Goal: Transaction & Acquisition: Purchase product/service

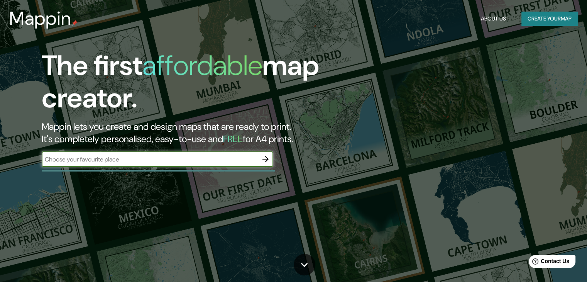
click at [238, 159] on input "text" at bounding box center [150, 159] width 216 height 9
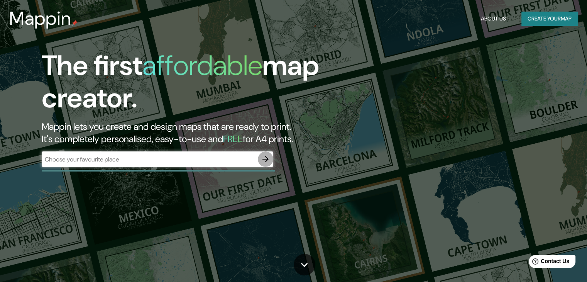
click at [266, 158] on icon "button" at bounding box center [265, 158] width 9 height 9
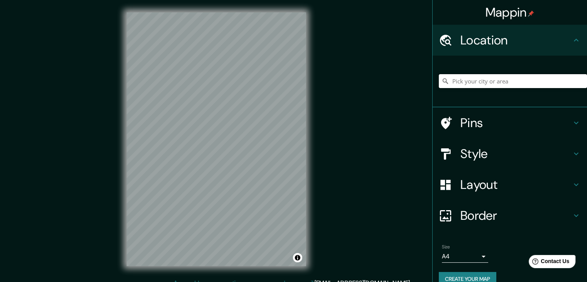
click at [479, 82] on input "Pick your city or area" at bounding box center [513, 81] width 148 height 14
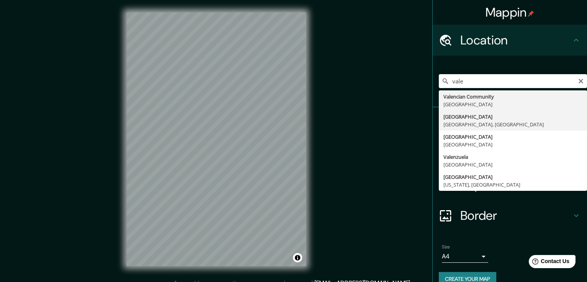
type input "[GEOGRAPHIC_DATA], [GEOGRAPHIC_DATA], [GEOGRAPHIC_DATA]"
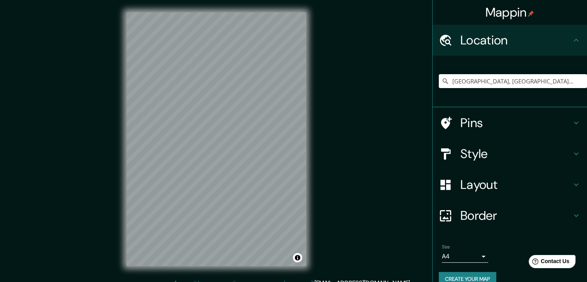
click at [505, 151] on h4 "Style" at bounding box center [516, 153] width 111 height 15
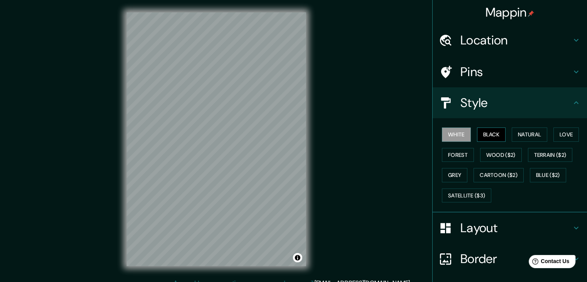
click at [483, 132] on button "Black" at bounding box center [491, 134] width 29 height 14
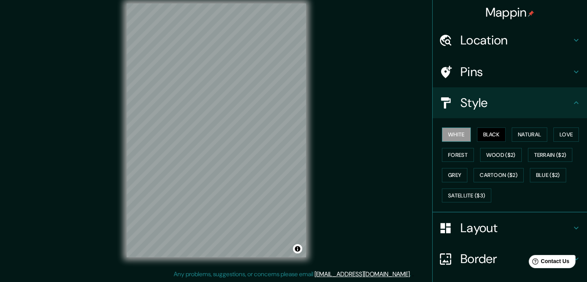
click at [456, 132] on button "White" at bounding box center [456, 134] width 29 height 14
click at [533, 136] on button "Natural" at bounding box center [530, 134] width 36 height 14
click at [488, 138] on button "Black" at bounding box center [491, 134] width 29 height 14
click at [477, 222] on h4 "Layout" at bounding box center [516, 227] width 111 height 15
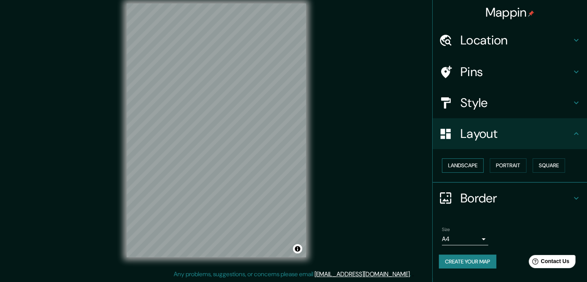
click at [473, 167] on button "Landscape" at bounding box center [463, 165] width 42 height 14
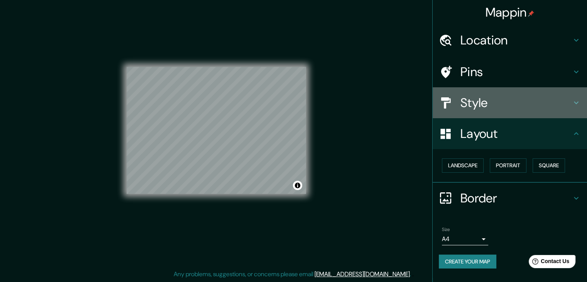
click at [539, 98] on h4 "Style" at bounding box center [516, 102] width 111 height 15
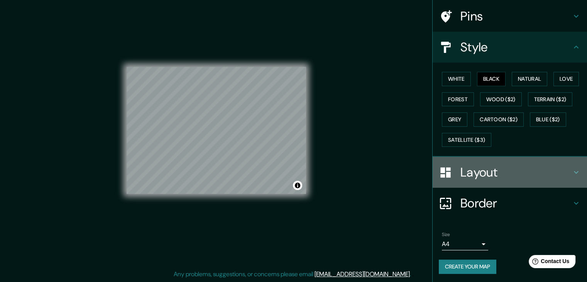
click at [497, 166] on h4 "Layout" at bounding box center [516, 171] width 111 height 15
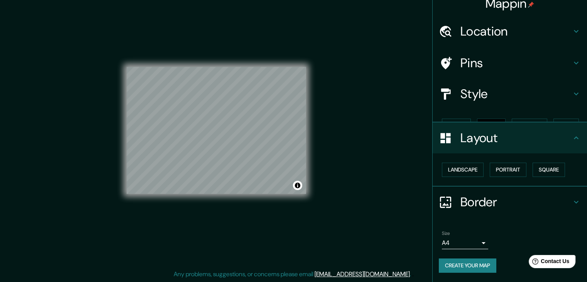
scroll to position [0, 0]
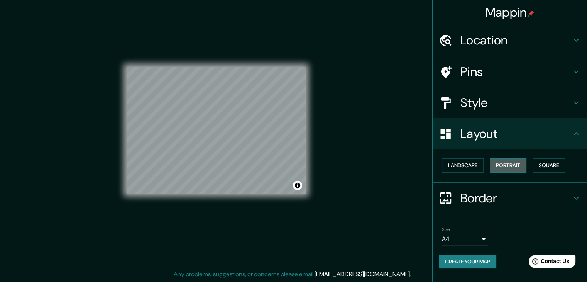
click at [505, 166] on button "Portrait" at bounding box center [508, 165] width 37 height 14
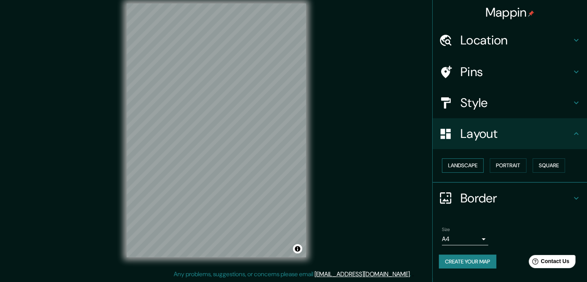
click at [479, 166] on button "Landscape" at bounding box center [463, 165] width 42 height 14
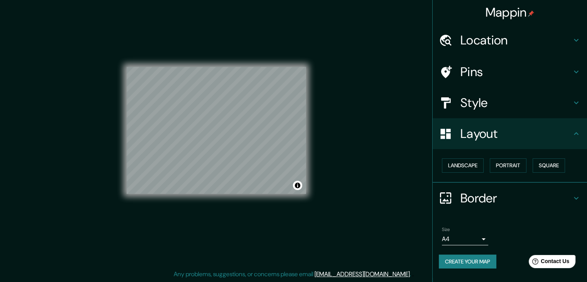
click at [474, 192] on h4 "Border" at bounding box center [516, 197] width 111 height 15
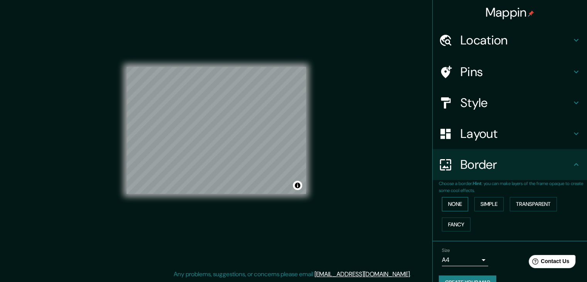
click at [452, 204] on button "None" at bounding box center [455, 204] width 26 height 14
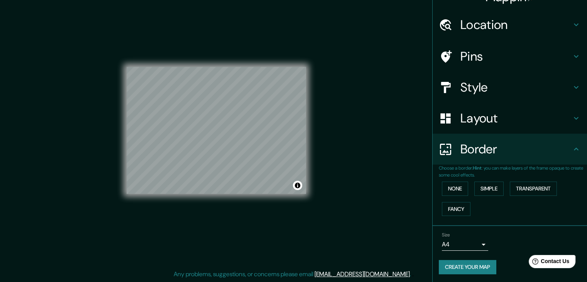
scroll to position [16, 0]
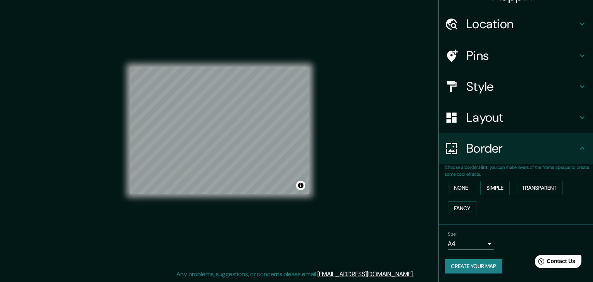
click at [464, 246] on body "Mappin Location [GEOGRAPHIC_DATA], [GEOGRAPHIC_DATA], [GEOGRAPHIC_DATA] Pins St…" at bounding box center [296, 132] width 593 height 282
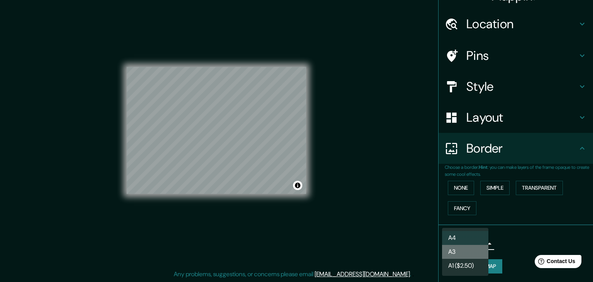
click at [464, 252] on li "A3" at bounding box center [465, 252] width 46 height 14
click at [464, 246] on body "Mappin Location [GEOGRAPHIC_DATA], [GEOGRAPHIC_DATA], [GEOGRAPHIC_DATA] Pins St…" at bounding box center [296, 132] width 593 height 282
click at [466, 235] on li "A4" at bounding box center [465, 238] width 46 height 14
type input "single"
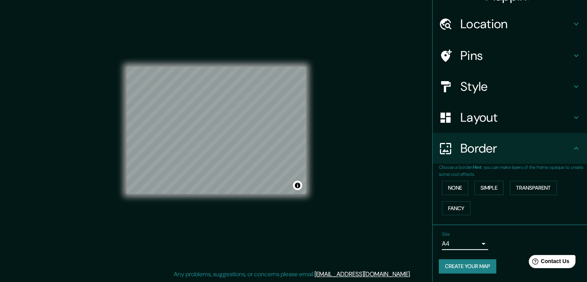
click at [510, 230] on div "Size A4 single" at bounding box center [510, 240] width 142 height 25
